Goal: Information Seeking & Learning: Check status

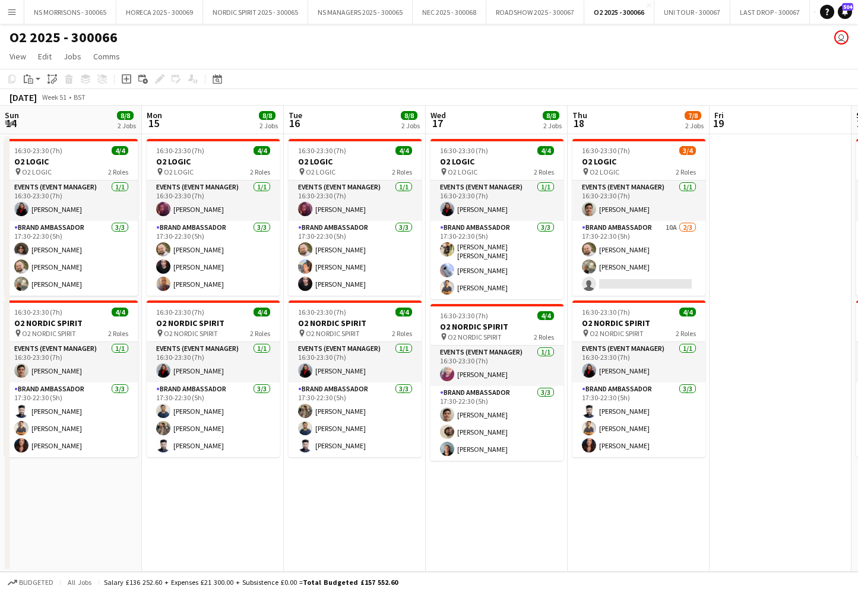
scroll to position [0, 276]
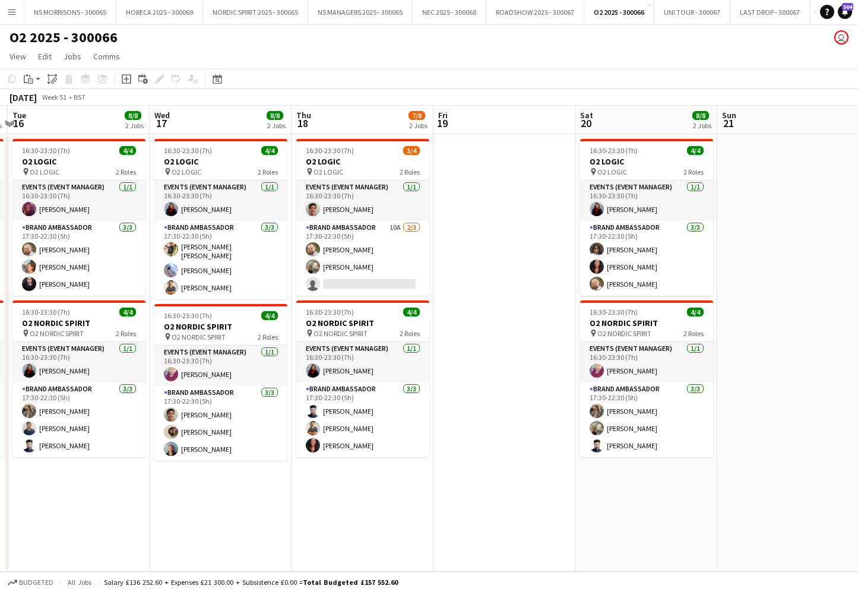
click at [85, 16] on button "NS MORRISONS - 300065 Close" at bounding box center [70, 12] width 92 height 23
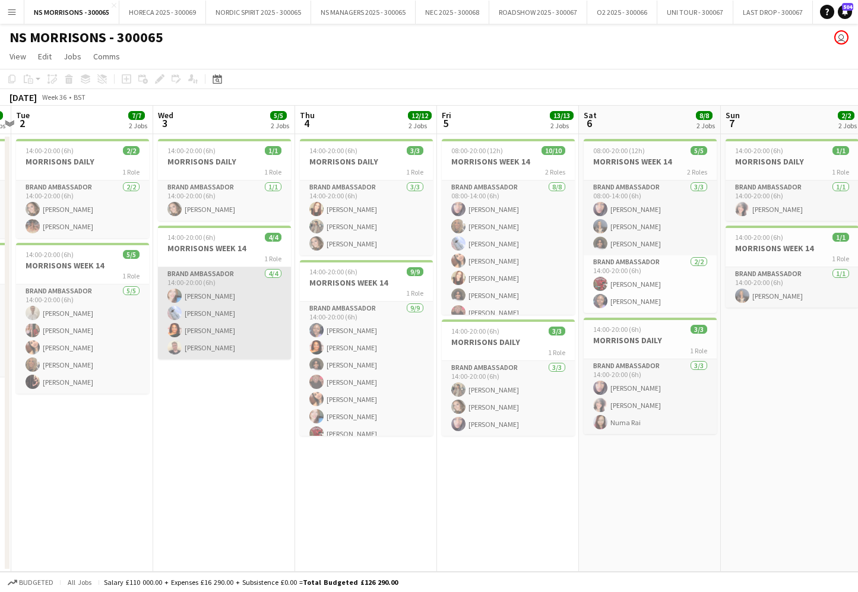
scroll to position [0, 272]
click at [219, 305] on app-card-role "Brand Ambassador [DATE] 14:00-20:00 (6h) [PERSON_NAME] [PERSON_NAME] [PERSON_NA…" at bounding box center [225, 313] width 133 height 92
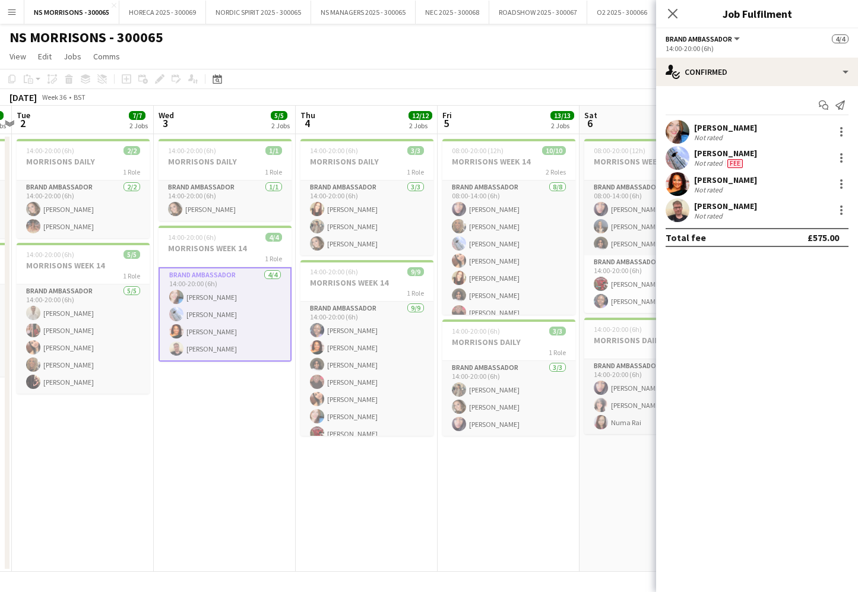
click at [756, 128] on div "[PERSON_NAME] Not rated" at bounding box center [757, 132] width 202 height 24
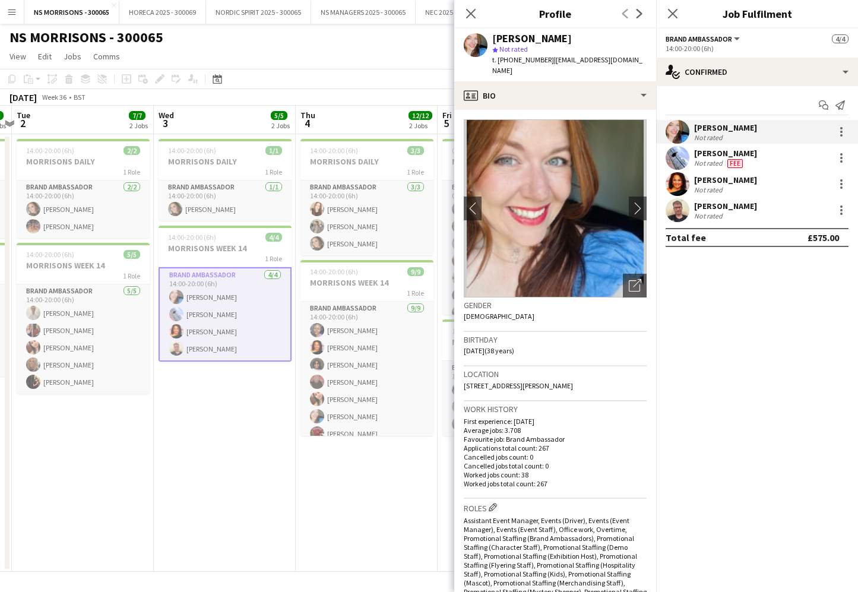
click at [717, 151] on div "[PERSON_NAME]" at bounding box center [725, 153] width 63 height 11
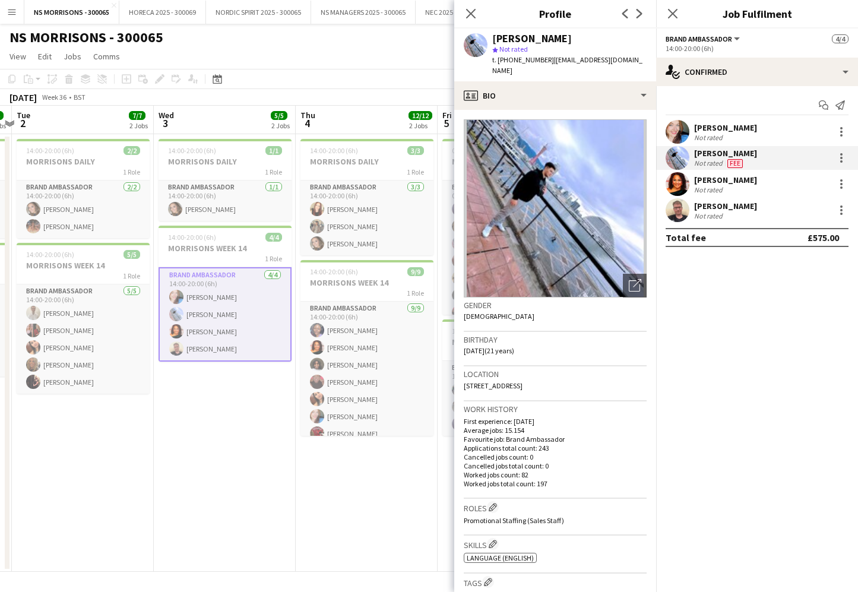
click at [709, 178] on div "[PERSON_NAME]" at bounding box center [725, 180] width 63 height 11
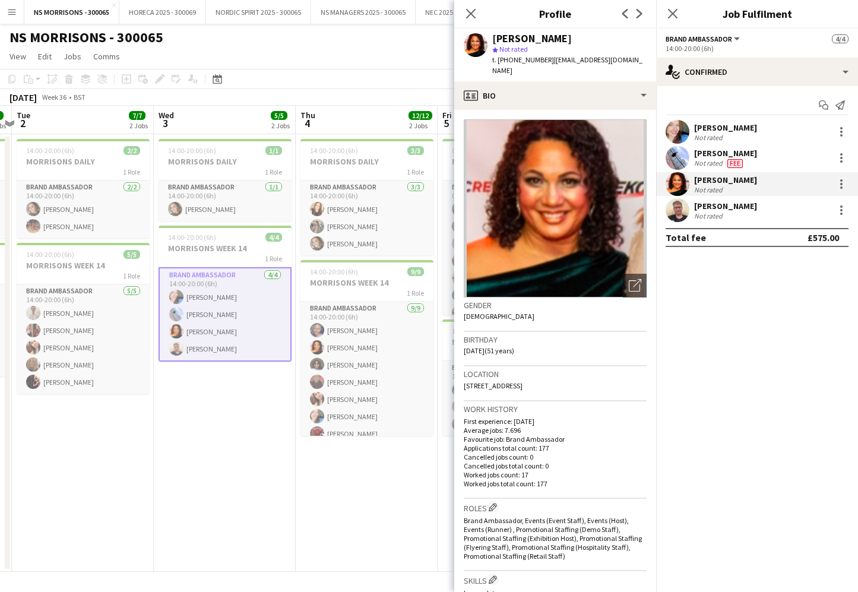
click at [709, 201] on div "[PERSON_NAME]" at bounding box center [725, 206] width 63 height 11
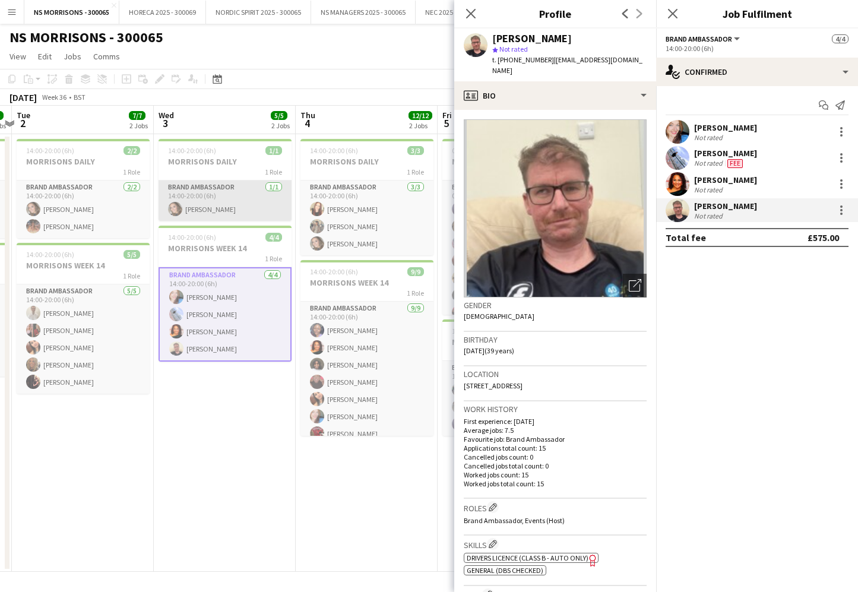
click at [197, 190] on app-card-role "Brand Ambassador [DATE] 14:00-20:00 (6h) [PERSON_NAME]" at bounding box center [225, 201] width 133 height 40
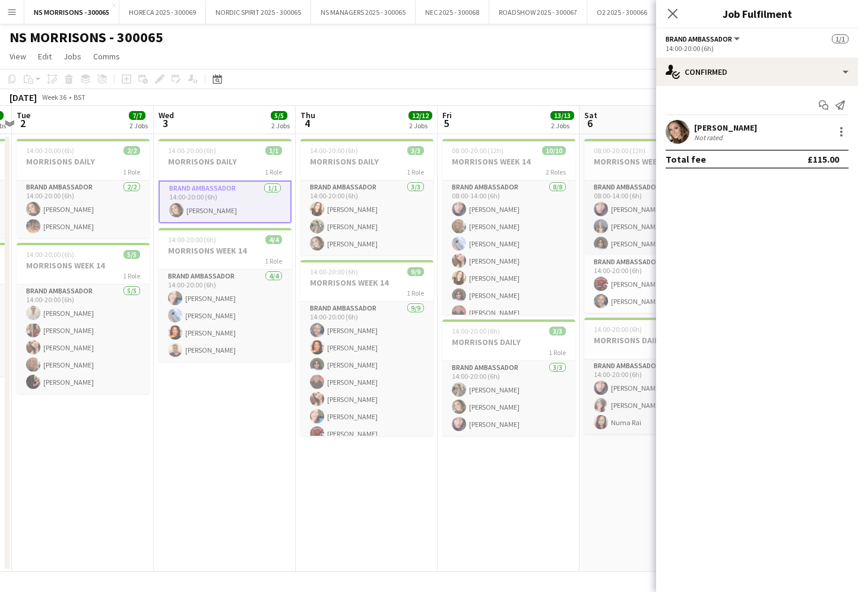
click at [203, 197] on app-card-role "Brand Ambassador [DATE] 14:00-20:00 (6h) [PERSON_NAME]" at bounding box center [225, 202] width 133 height 43
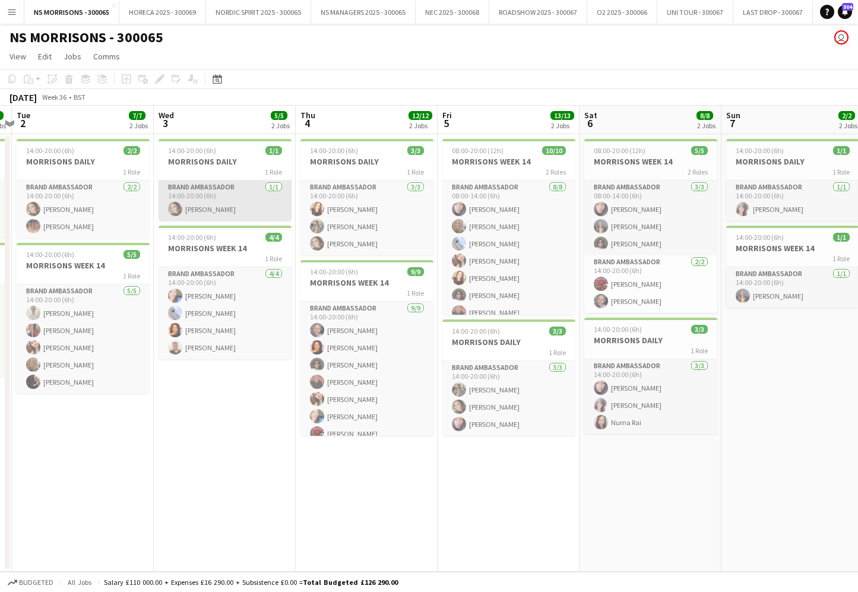
click at [203, 204] on app-card-role "Brand Ambassador [DATE] 14:00-20:00 (6h) [PERSON_NAME]" at bounding box center [225, 201] width 133 height 40
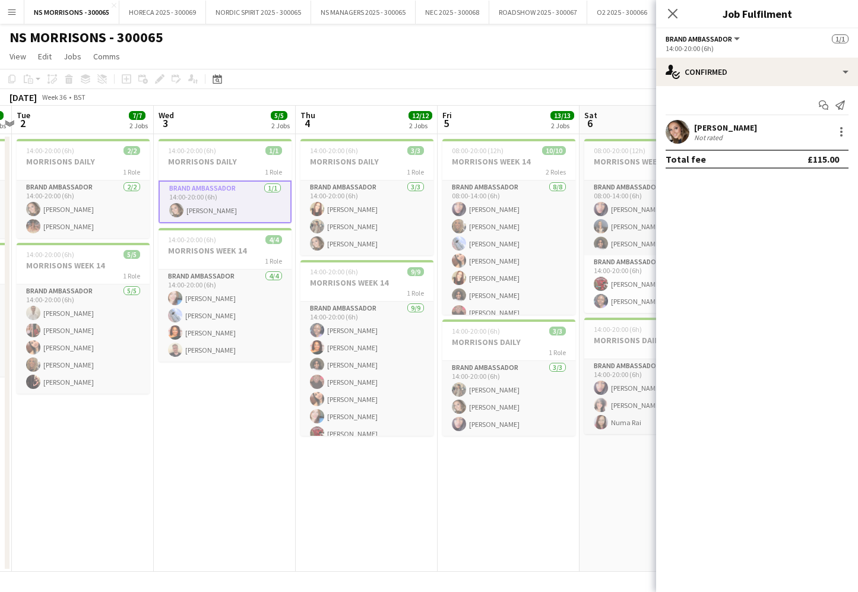
click at [718, 128] on div "[PERSON_NAME]" at bounding box center [725, 127] width 63 height 11
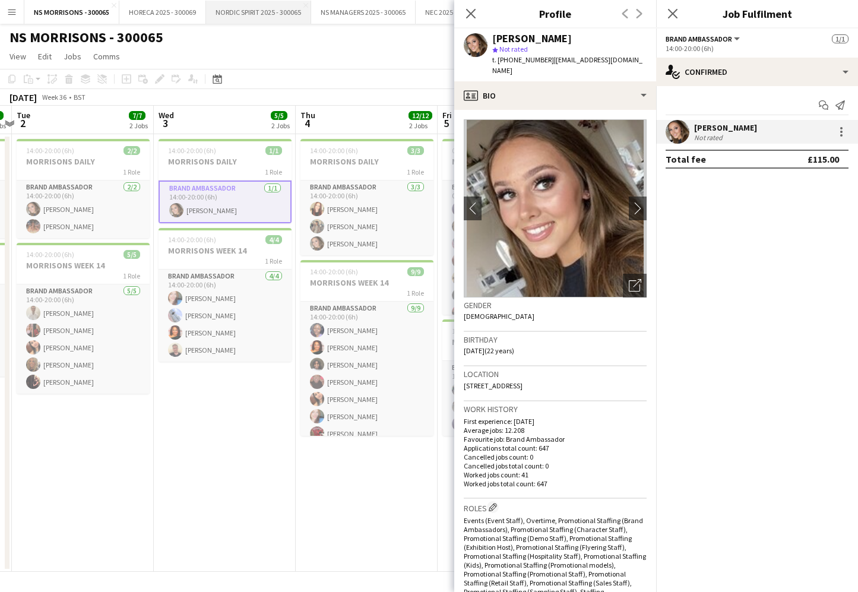
click at [265, 13] on button "NORDIC SPIRIT 2025 - 300065 Close" at bounding box center [258, 12] width 105 height 23
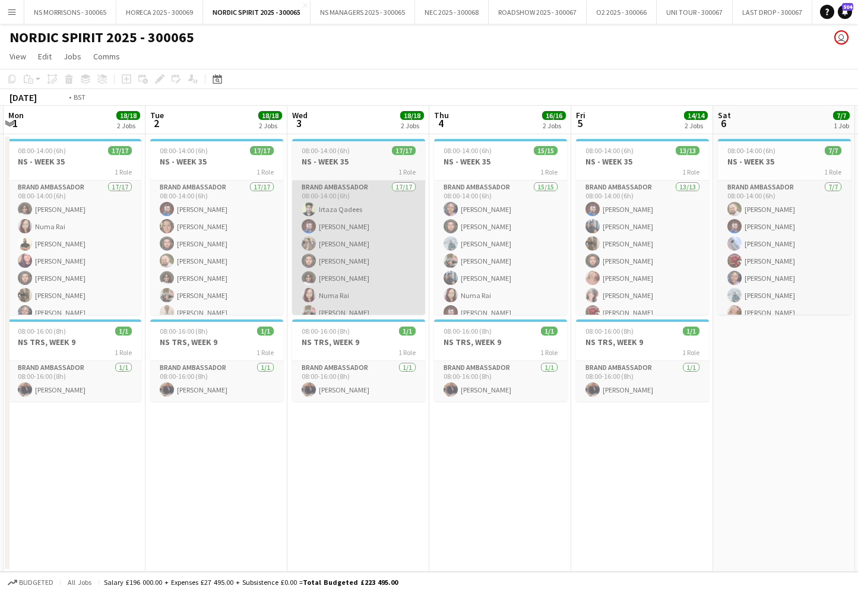
scroll to position [0, 277]
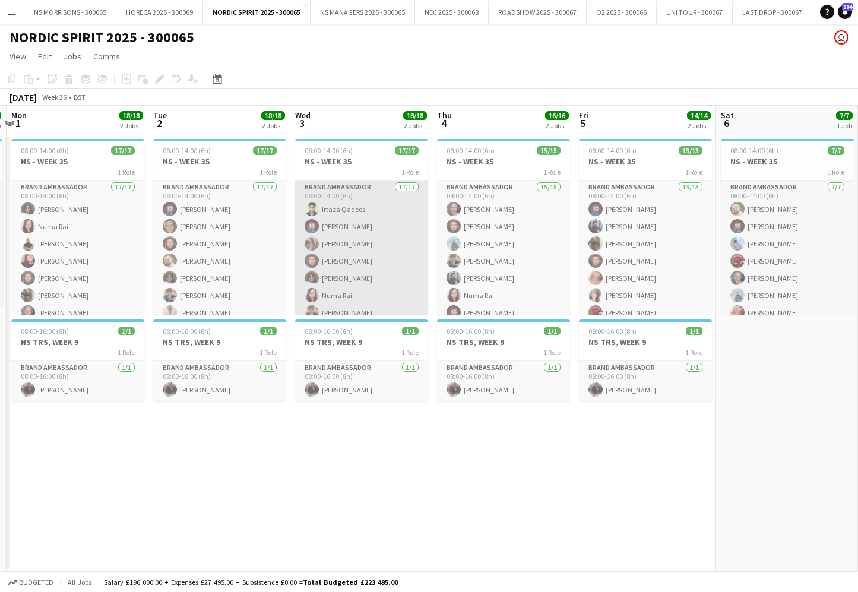
click at [359, 235] on app-card-role "Brand Ambassador 17/17 08:00-14:00 (6h) [PERSON_NAME] Qadees [PERSON_NAME] [PER…" at bounding box center [361, 339] width 133 height 316
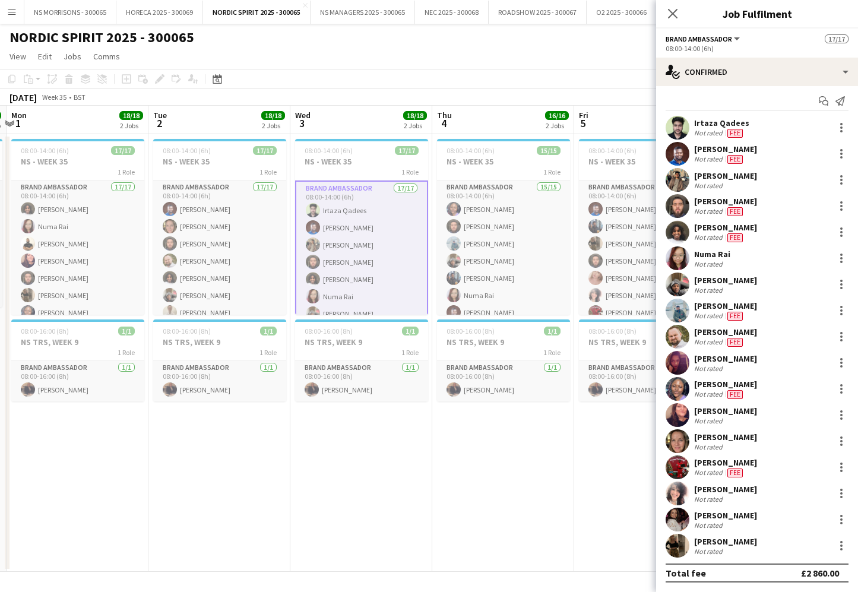
scroll to position [4, 0]
click at [710, 124] on div "Irtaza Qadees" at bounding box center [721, 123] width 55 height 11
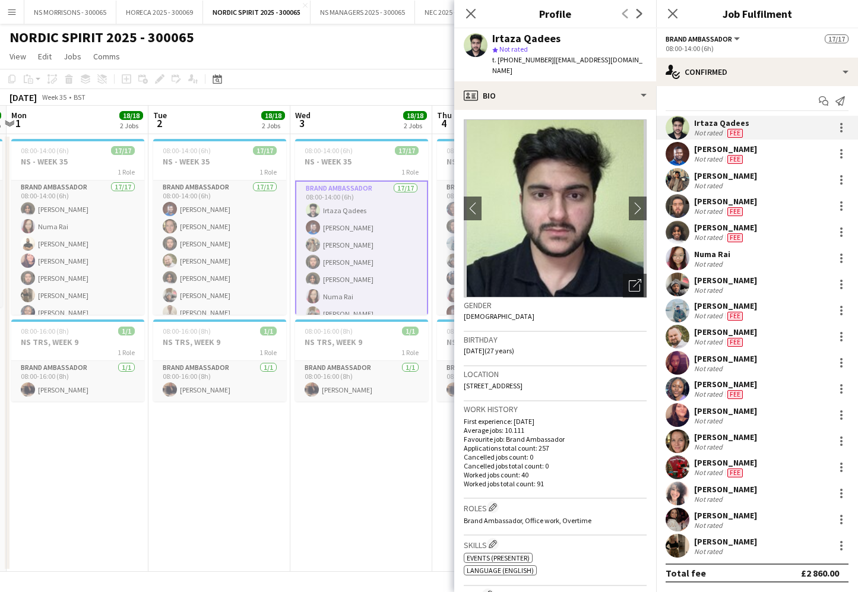
click at [714, 157] on div "Not rated" at bounding box center [709, 159] width 31 height 10
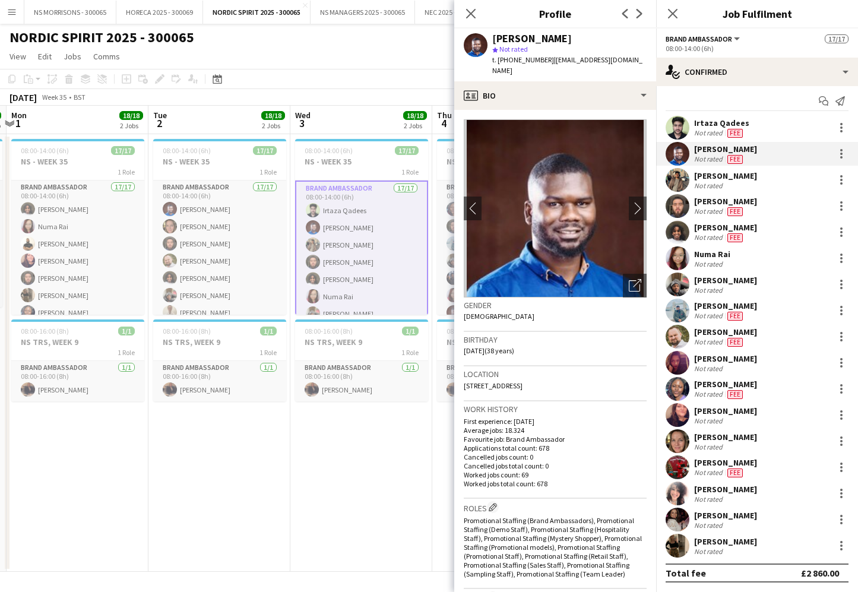
click at [715, 183] on div "Not rated" at bounding box center [709, 185] width 31 height 9
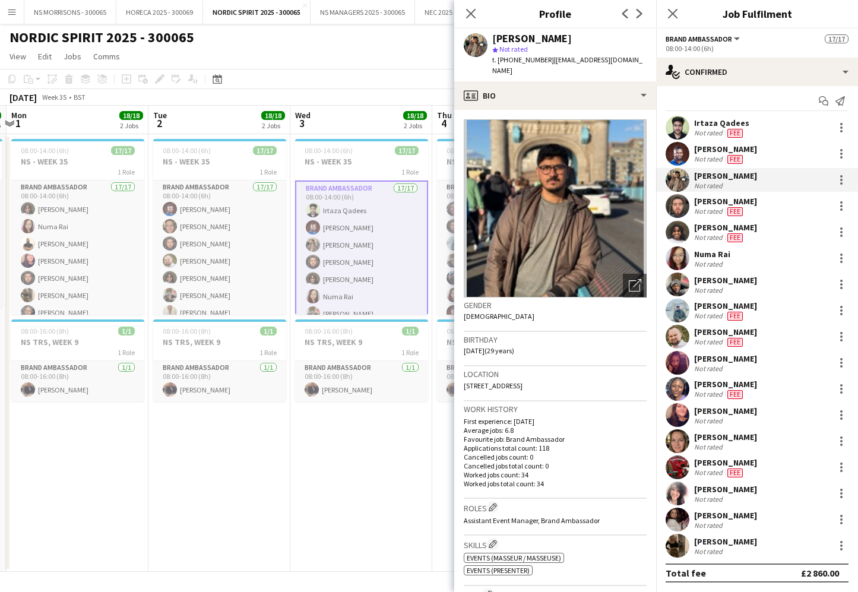
drag, startPoint x: 710, startPoint y: 211, endPoint x: 712, endPoint y: 232, distance: 20.3
click at [709, 211] on div "Not rated" at bounding box center [709, 212] width 31 height 10
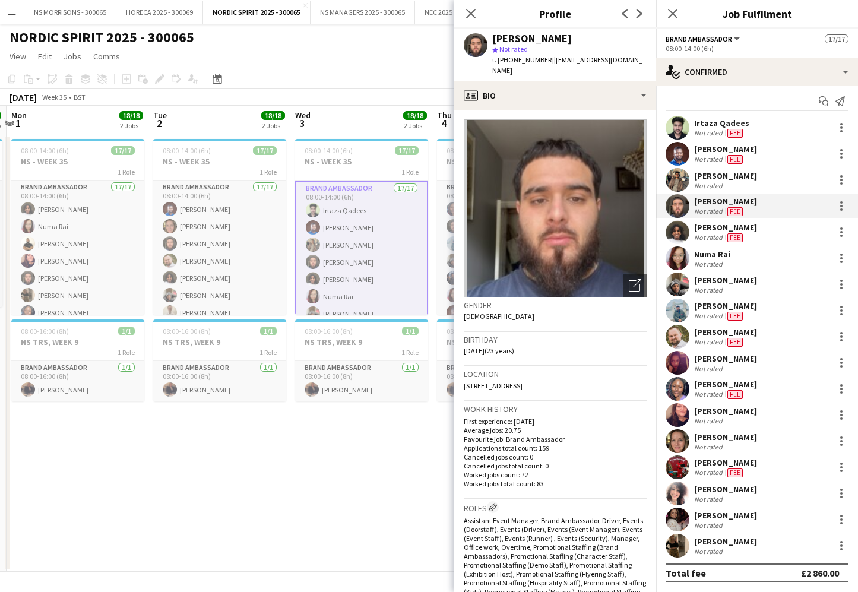
drag, startPoint x: 713, startPoint y: 236, endPoint x: 710, endPoint y: 242, distance: 6.4
click at [713, 236] on div "Not rated" at bounding box center [709, 238] width 31 height 10
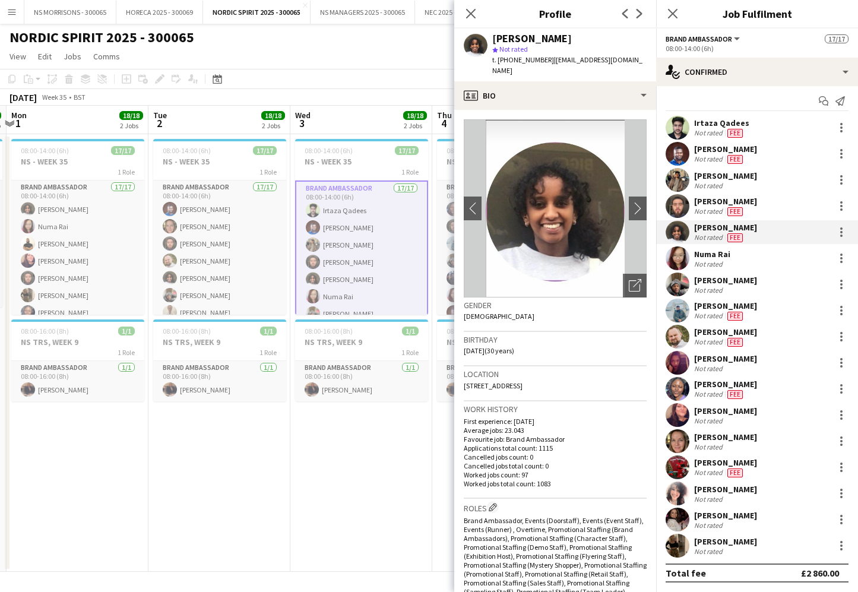
click at [707, 257] on div "Numa Rai" at bounding box center [712, 254] width 36 height 11
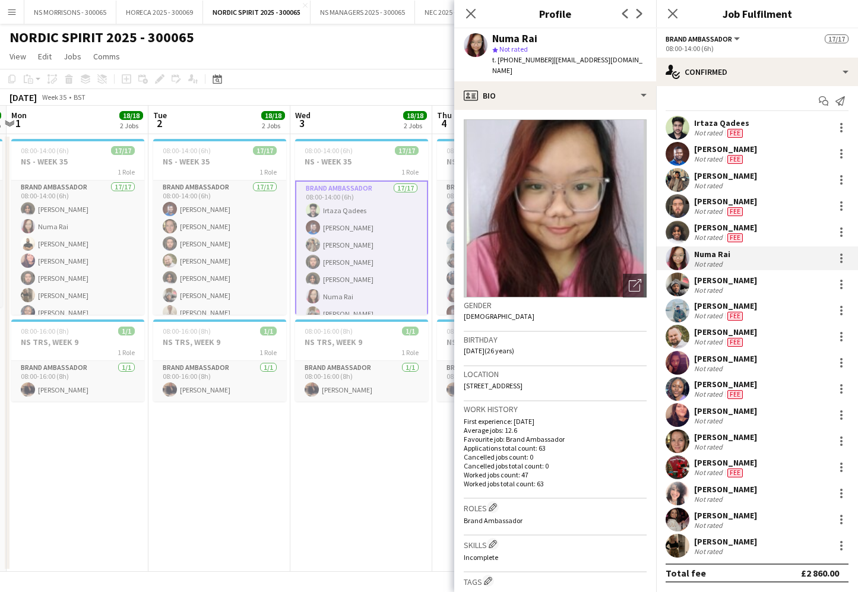
click at [704, 284] on div "[PERSON_NAME]" at bounding box center [725, 280] width 63 height 11
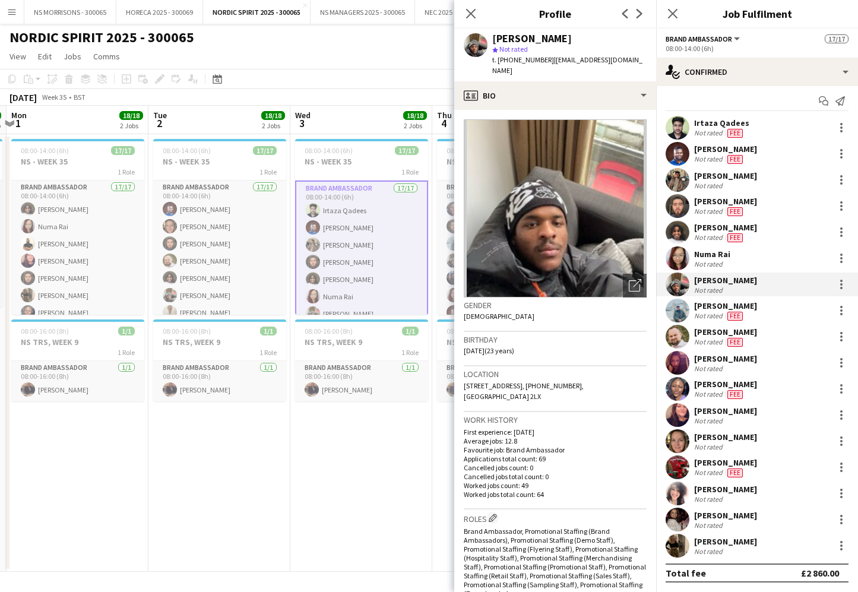
click at [710, 317] on div "Not rated" at bounding box center [709, 316] width 31 height 10
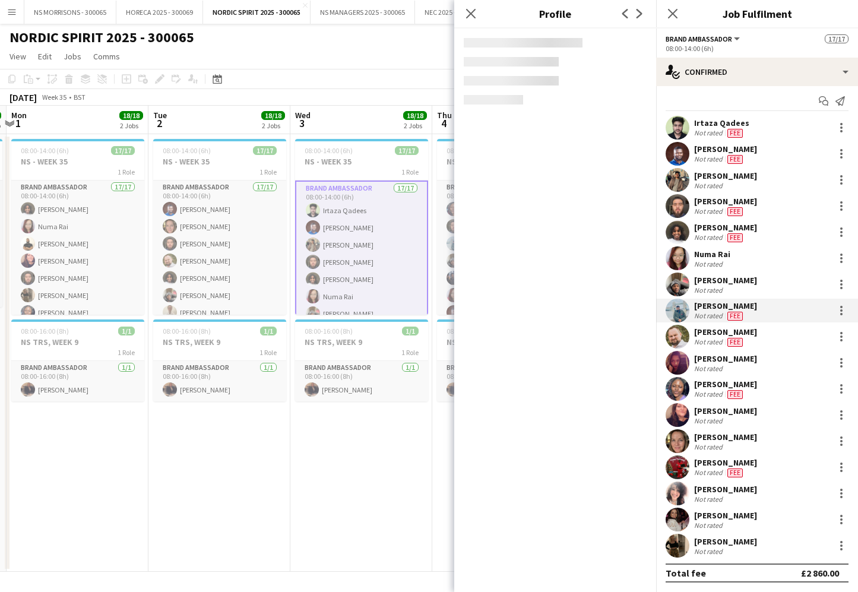
scroll to position [0, 0]
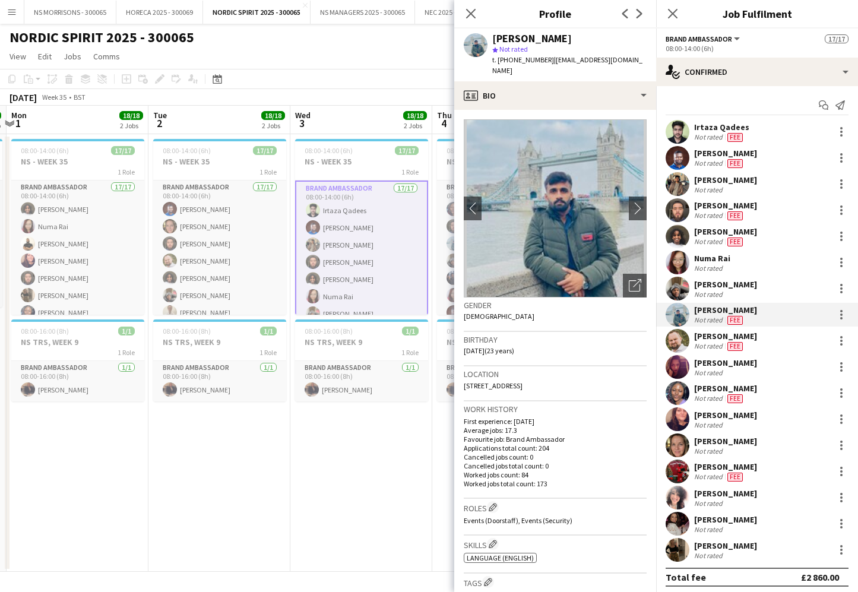
click at [706, 338] on div "[PERSON_NAME]" at bounding box center [725, 336] width 63 height 11
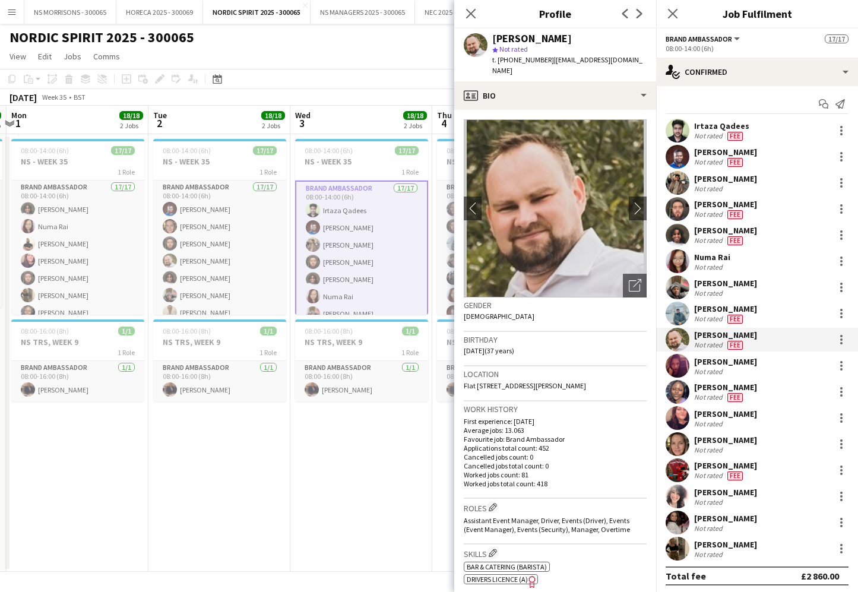
scroll to position [1, 0]
click at [706, 369] on div "Not rated" at bounding box center [709, 371] width 31 height 9
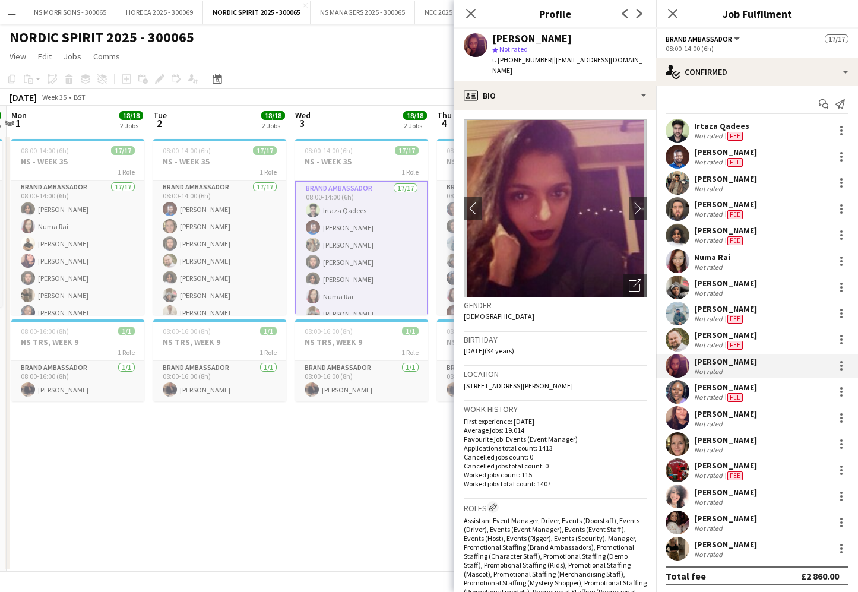
click at [707, 390] on div "[PERSON_NAME]" at bounding box center [725, 387] width 63 height 11
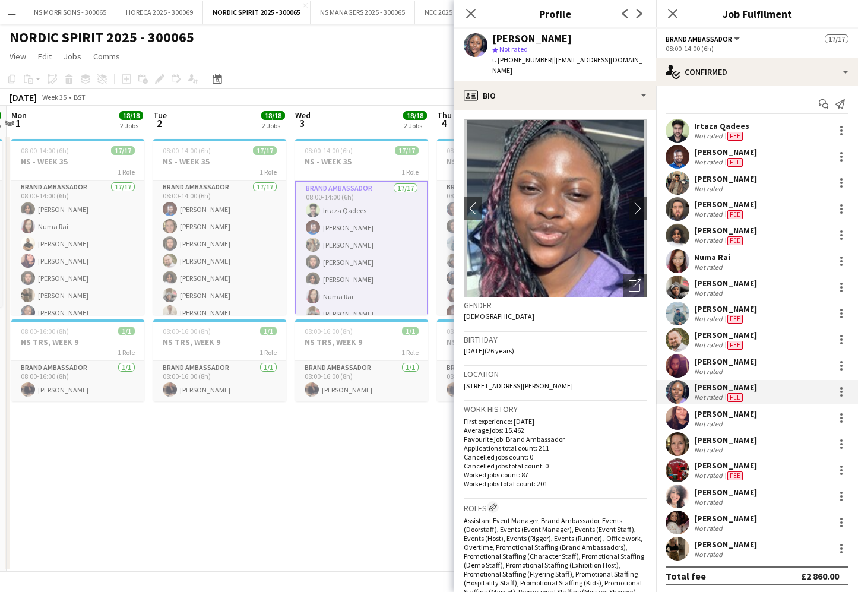
click at [705, 412] on div "[PERSON_NAME]" at bounding box center [725, 414] width 63 height 11
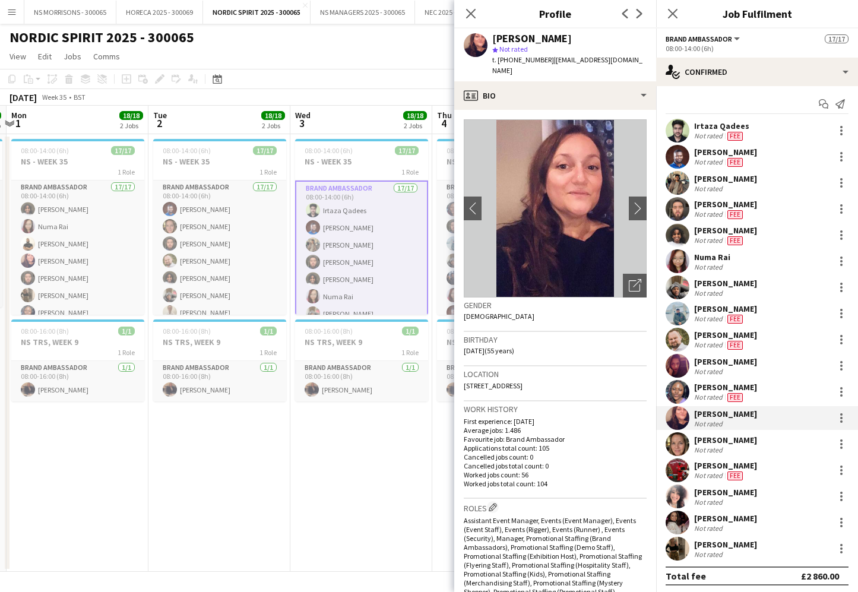
click at [704, 440] on div "[PERSON_NAME]" at bounding box center [725, 440] width 63 height 11
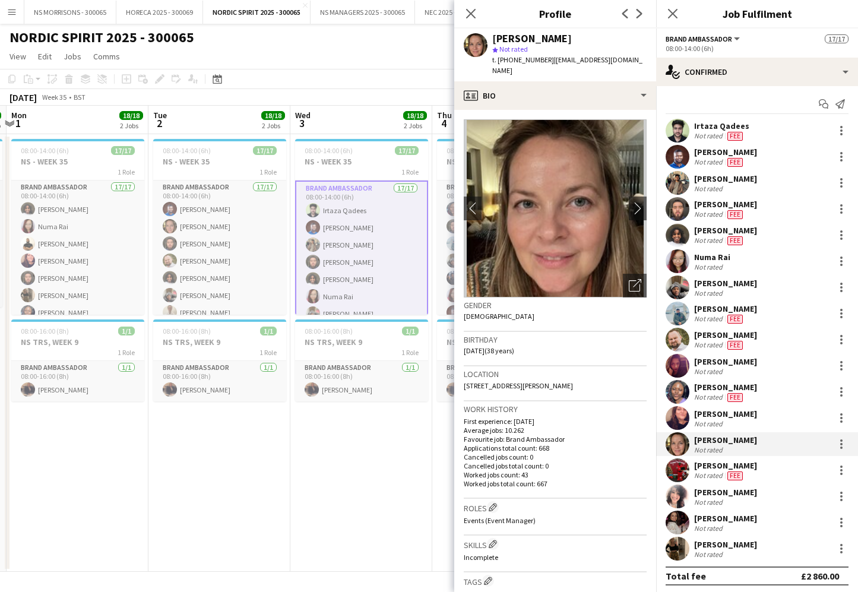
click at [709, 475] on div "Not rated" at bounding box center [709, 476] width 31 height 10
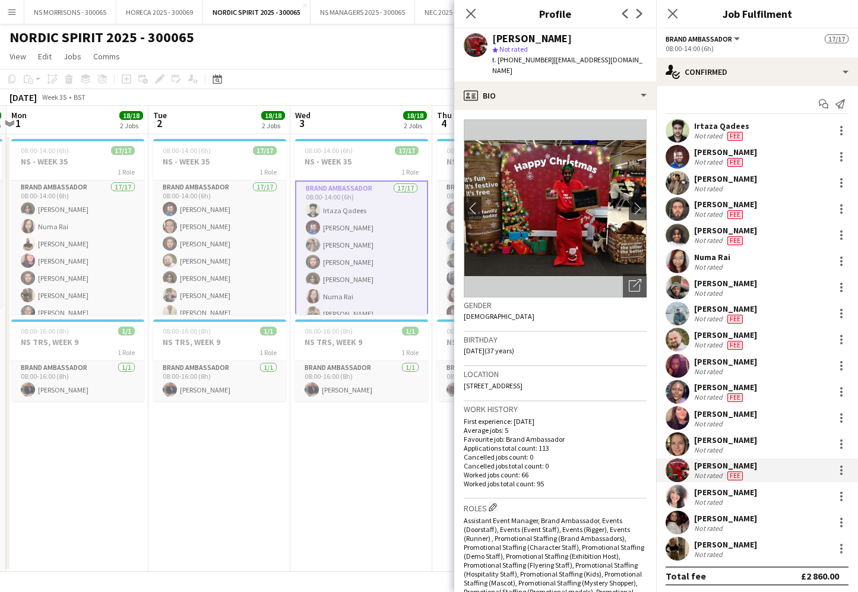
click at [706, 497] on div "[PERSON_NAME]" at bounding box center [725, 492] width 63 height 11
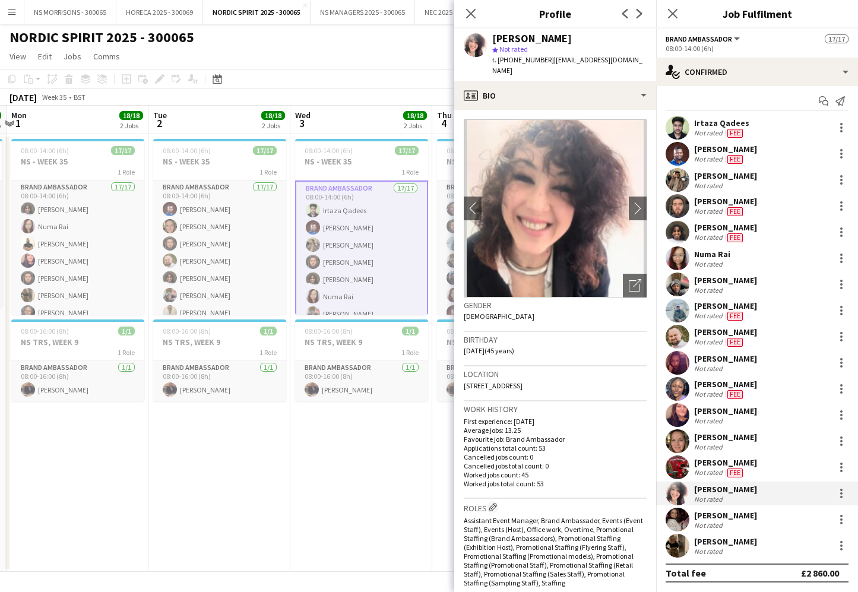
scroll to position [4, 0]
click at [710, 516] on div "[PERSON_NAME]" at bounding box center [725, 515] width 63 height 11
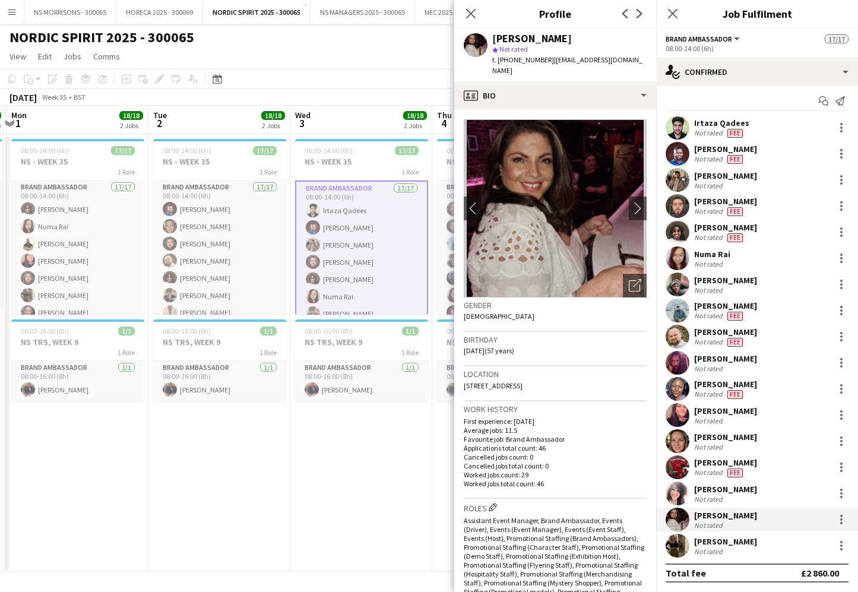
click at [706, 540] on div "[PERSON_NAME]" at bounding box center [725, 541] width 63 height 11
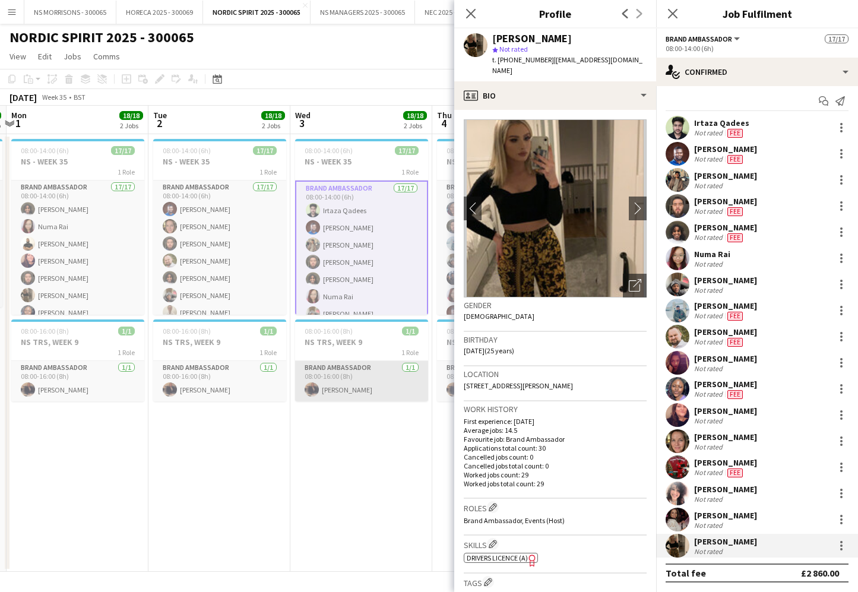
scroll to position [0, 0]
click at [12, 14] on app-icon "Menu" at bounding box center [12, 12] width 10 height 10
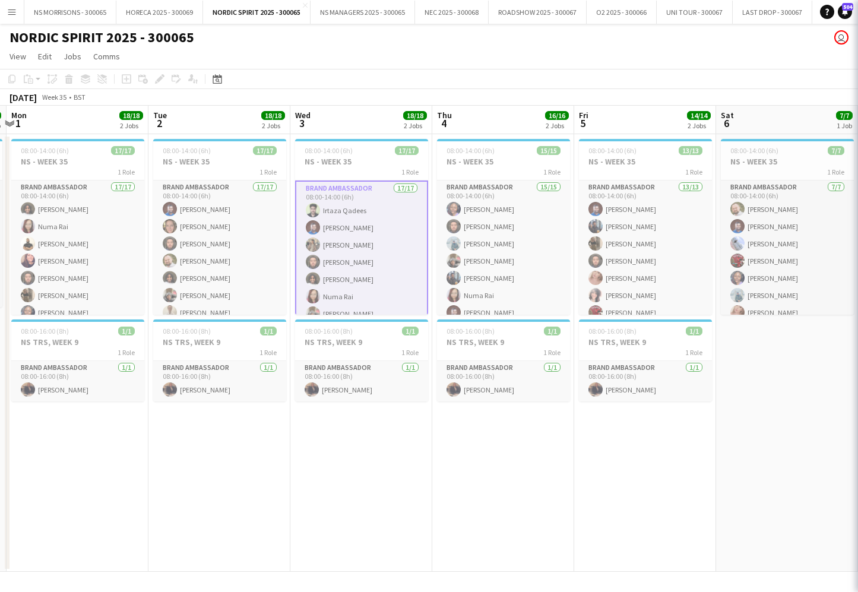
click at [11, 14] on app-icon "Menu" at bounding box center [12, 12] width 10 height 10
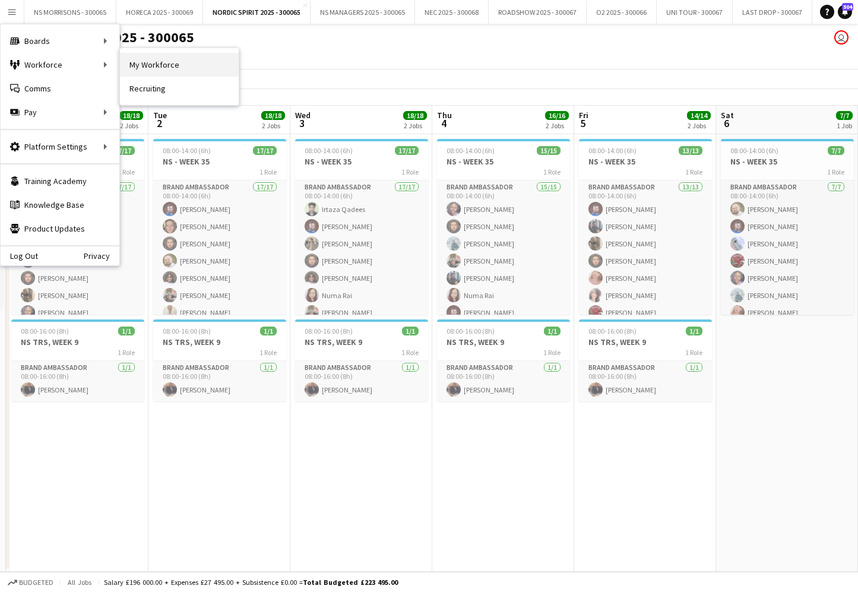
click at [132, 58] on link "My Workforce" at bounding box center [179, 65] width 119 height 24
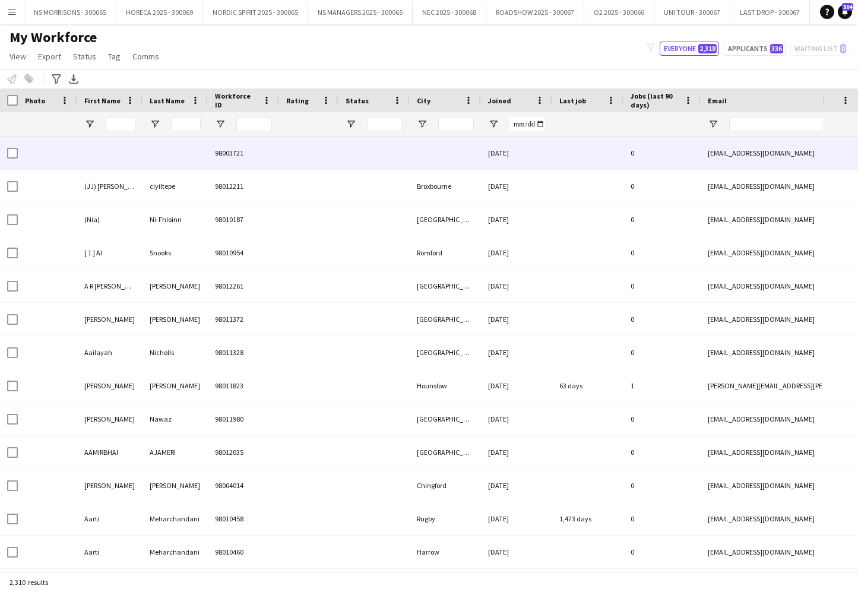
type input "**********"
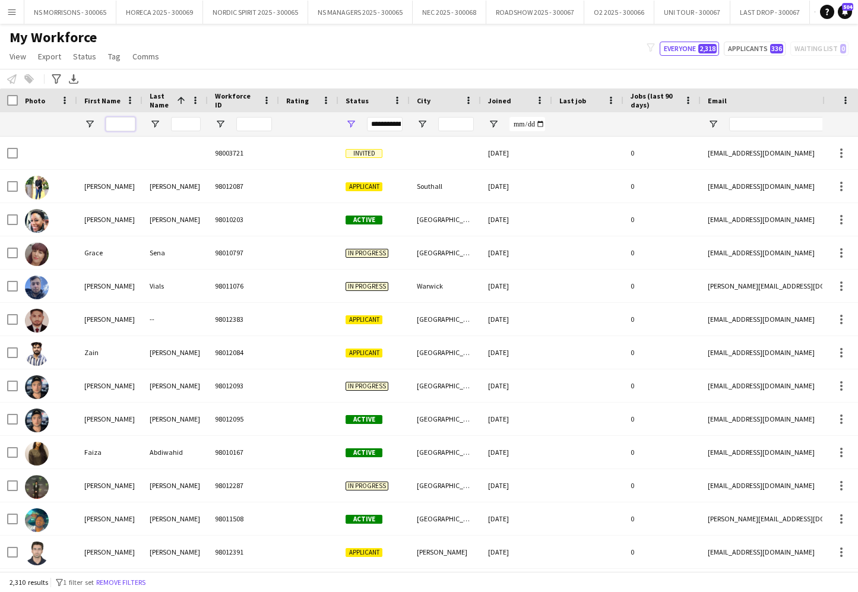
click at [122, 124] on input "First Name Filter Input" at bounding box center [121, 124] width 30 height 14
click at [751, 121] on input "Email Filter Input" at bounding box center [830, 124] width 202 height 14
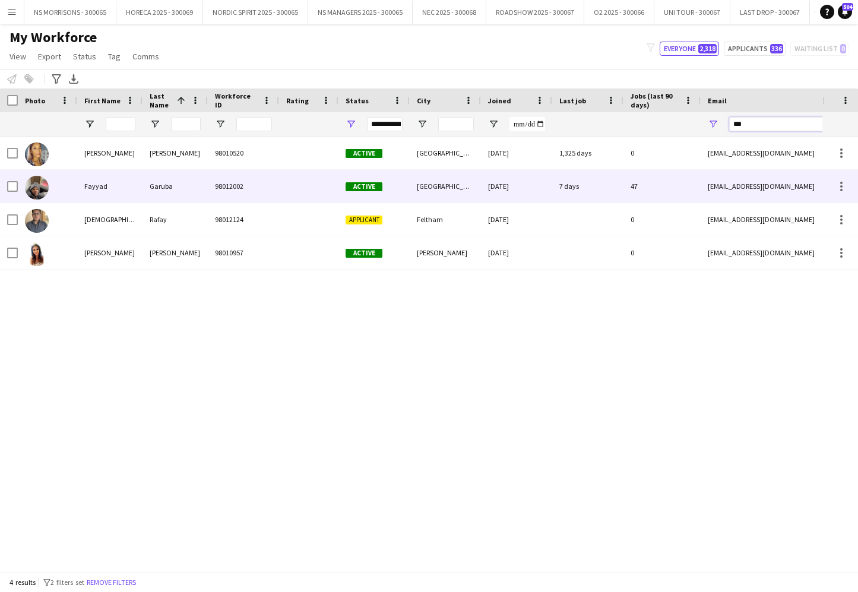
type input "***"
click at [100, 186] on div "Fayyad" at bounding box center [109, 186] width 65 height 33
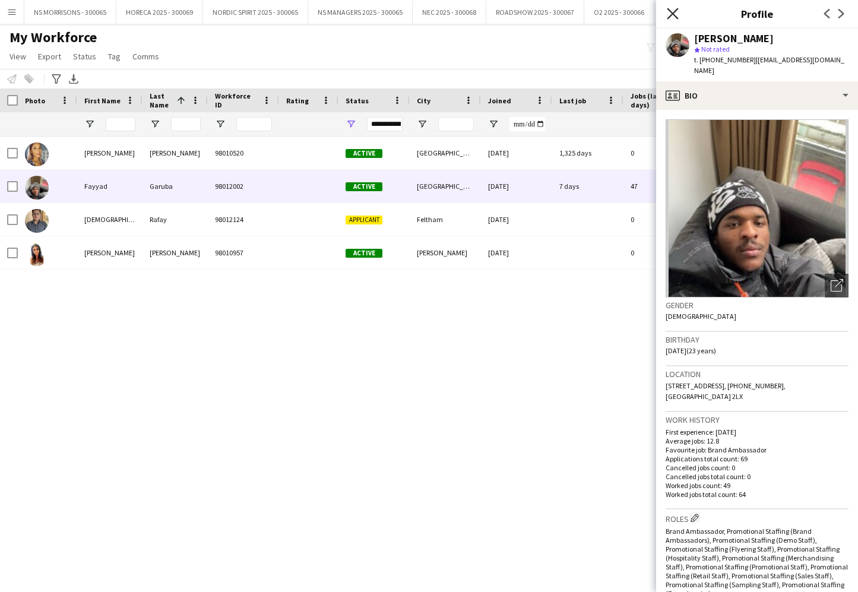
click at [671, 13] on icon "Close pop-in" at bounding box center [672, 13] width 11 height 11
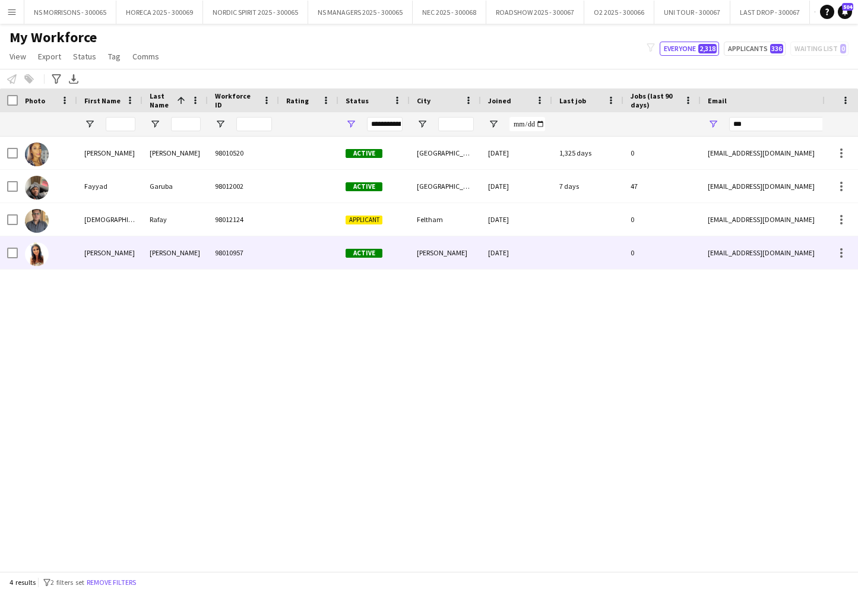
click at [102, 258] on div "[PERSON_NAME]" at bounding box center [109, 252] width 65 height 33
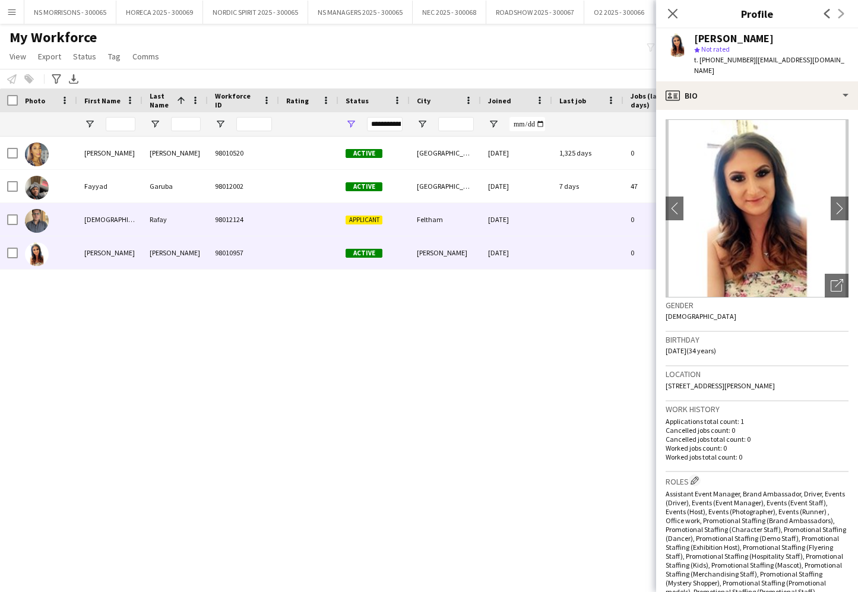
click at [116, 227] on div "[DEMOGRAPHIC_DATA]" at bounding box center [109, 219] width 65 height 33
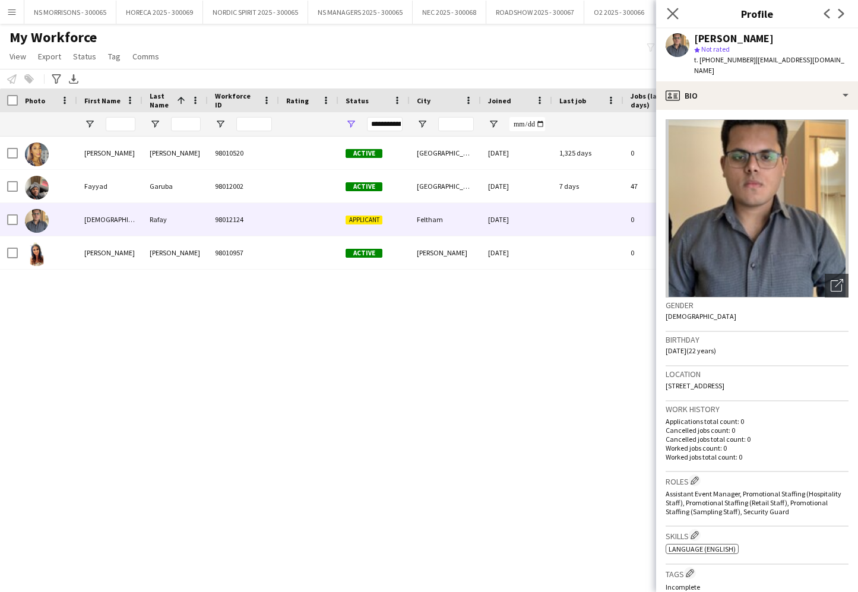
click at [669, 14] on icon "Close pop-in" at bounding box center [672, 13] width 11 height 11
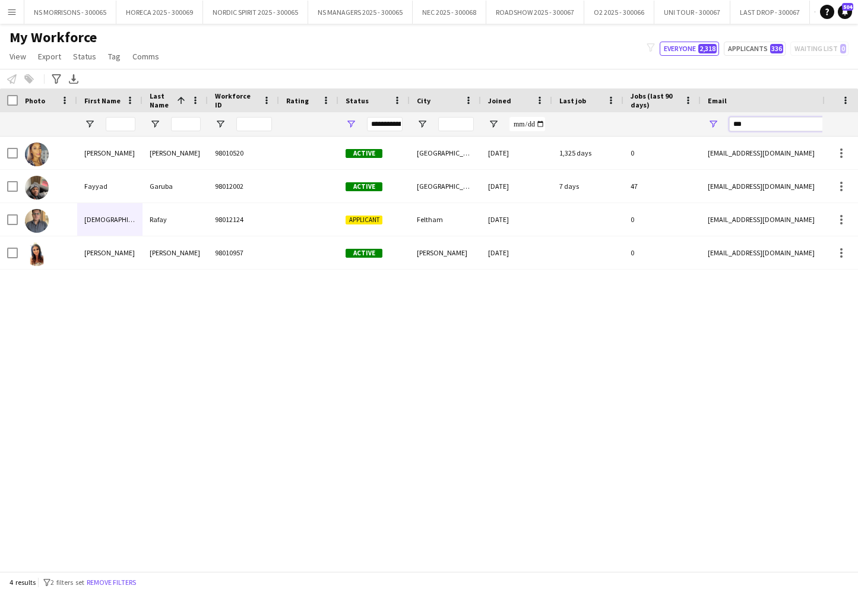
drag, startPoint x: 748, startPoint y: 122, endPoint x: 722, endPoint y: 124, distance: 26.8
click at [721, 125] on div "***" at bounding box center [820, 124] width 238 height 24
